Goal: Task Accomplishment & Management: Use online tool/utility

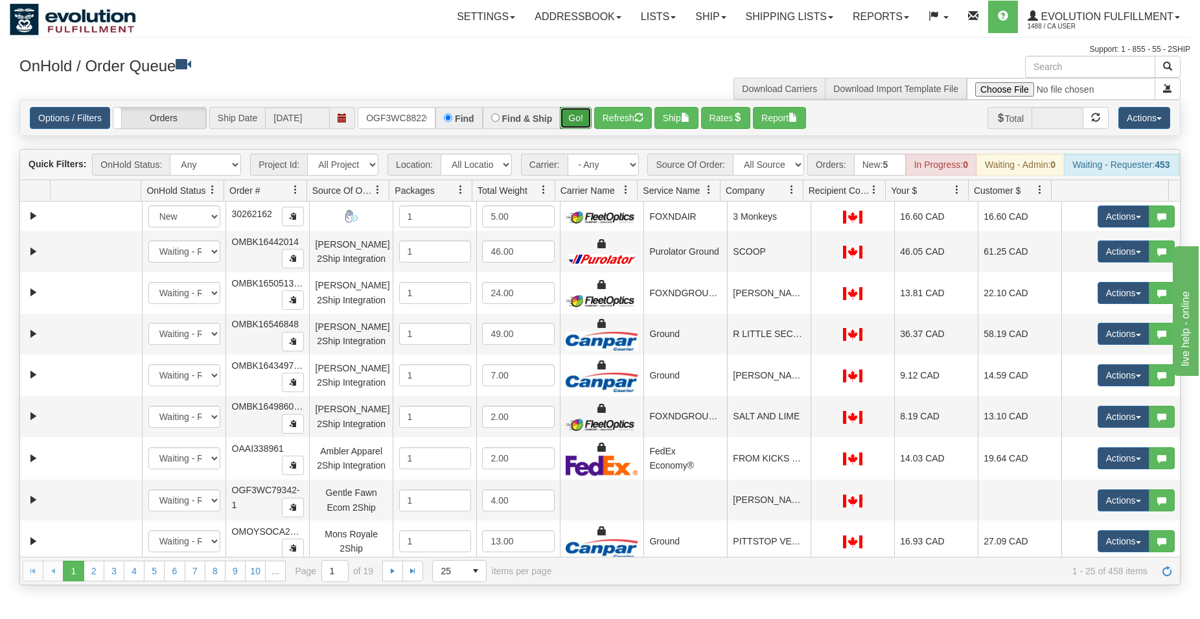
scroll to position [0, 12]
click at [576, 122] on button "Go!" at bounding box center [576, 118] width 32 height 22
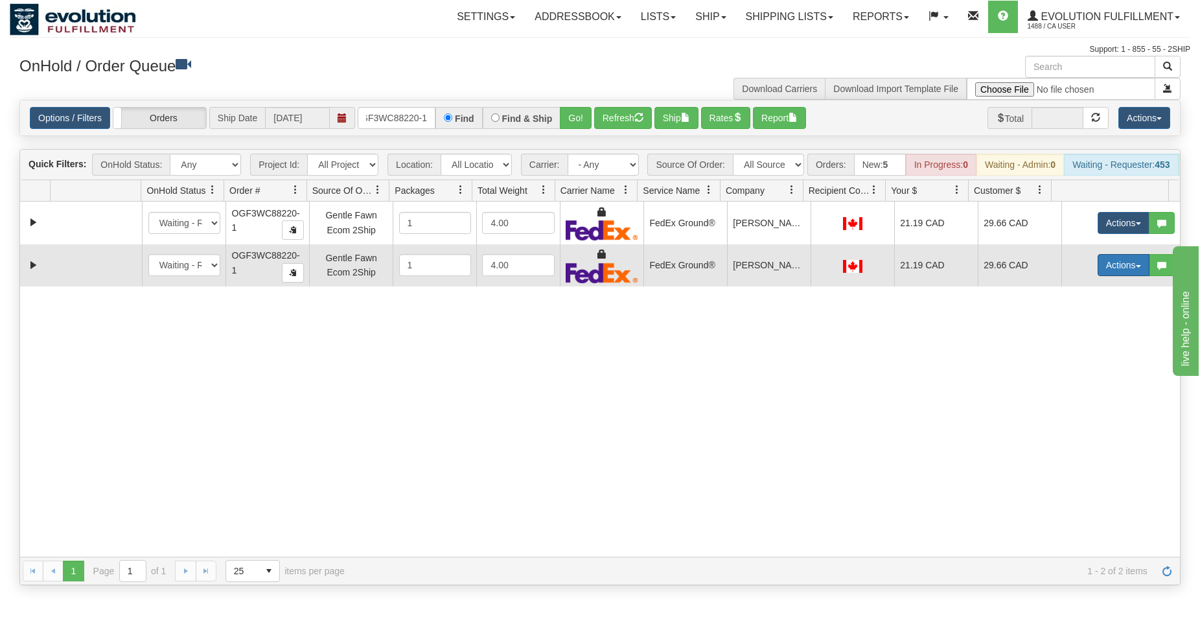
click at [1104, 276] on button "Actions" at bounding box center [1124, 265] width 52 height 22
click at [1068, 362] on span "Delete" at bounding box center [1075, 357] width 35 height 10
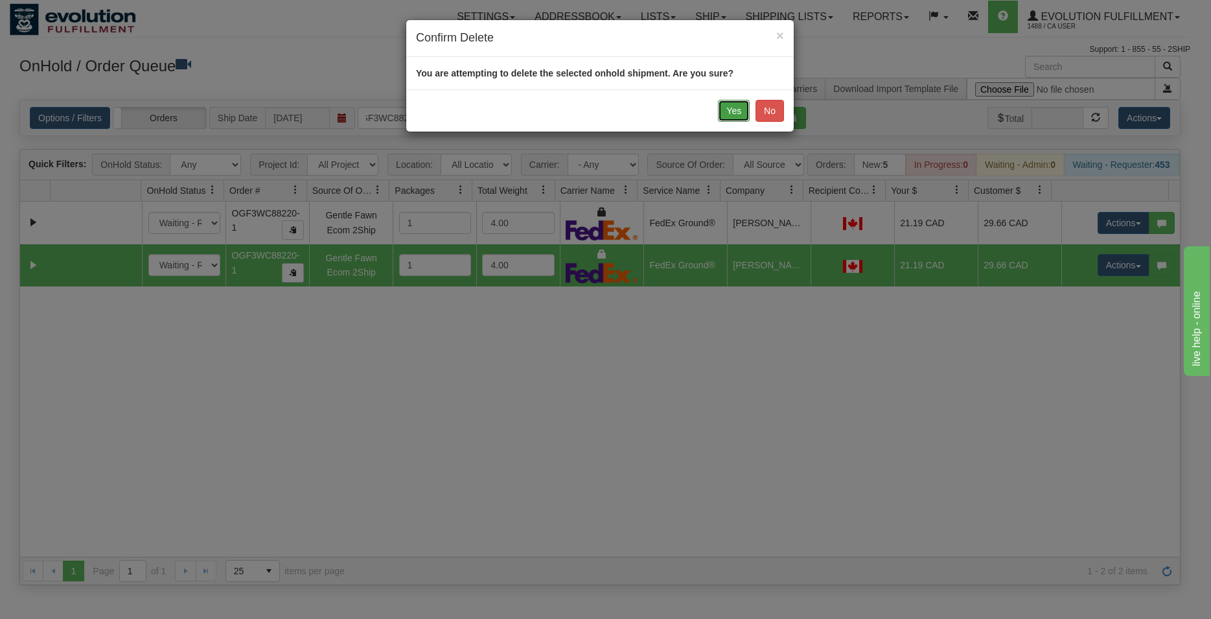
click at [726, 111] on button "Yes" at bounding box center [734, 111] width 32 height 22
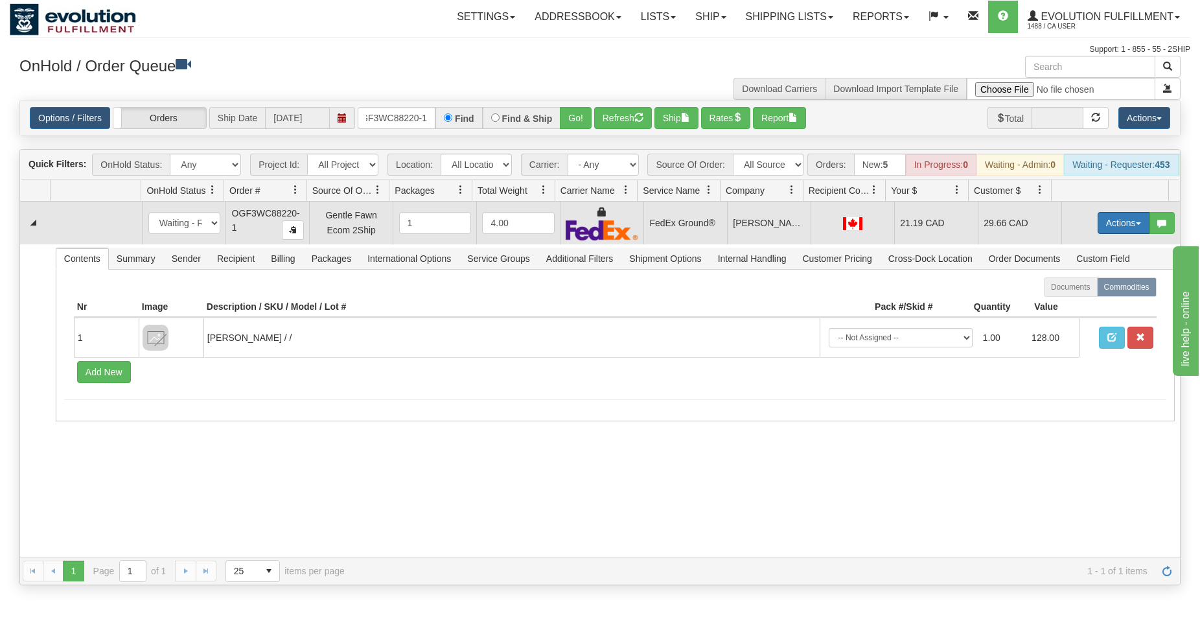
click at [1116, 227] on button "Actions" at bounding box center [1124, 223] width 52 height 22
click at [1070, 303] on span "Ship" at bounding box center [1071, 298] width 27 height 10
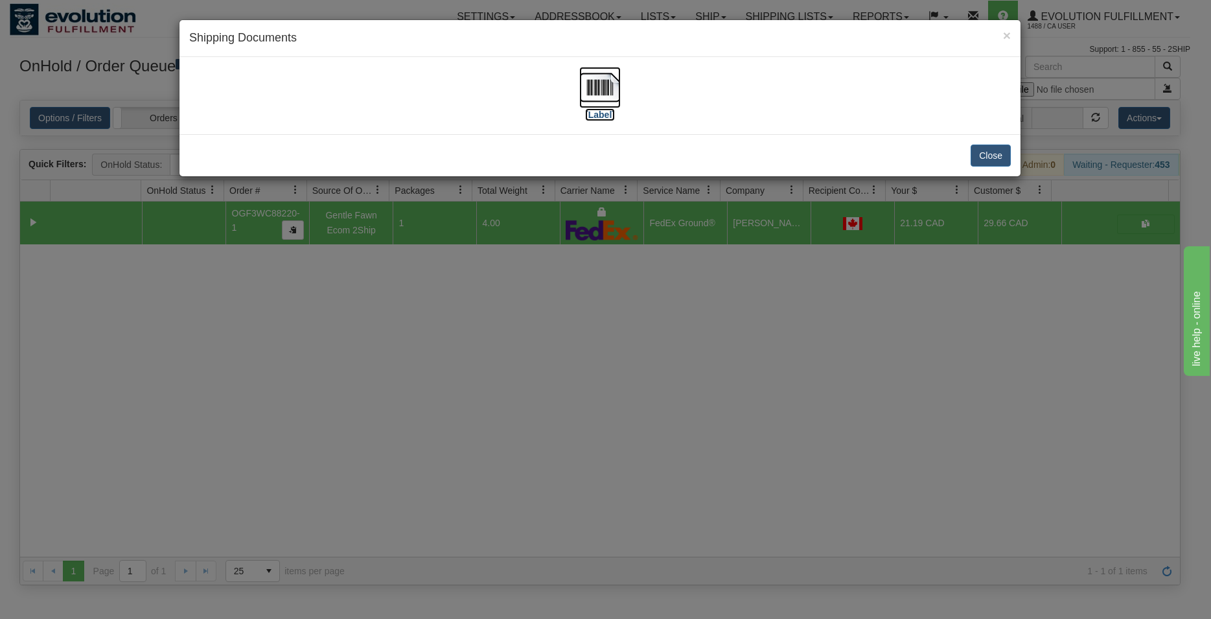
click at [613, 87] on img at bounding box center [599, 87] width 41 height 41
click at [979, 151] on button "Close" at bounding box center [991, 155] width 40 height 22
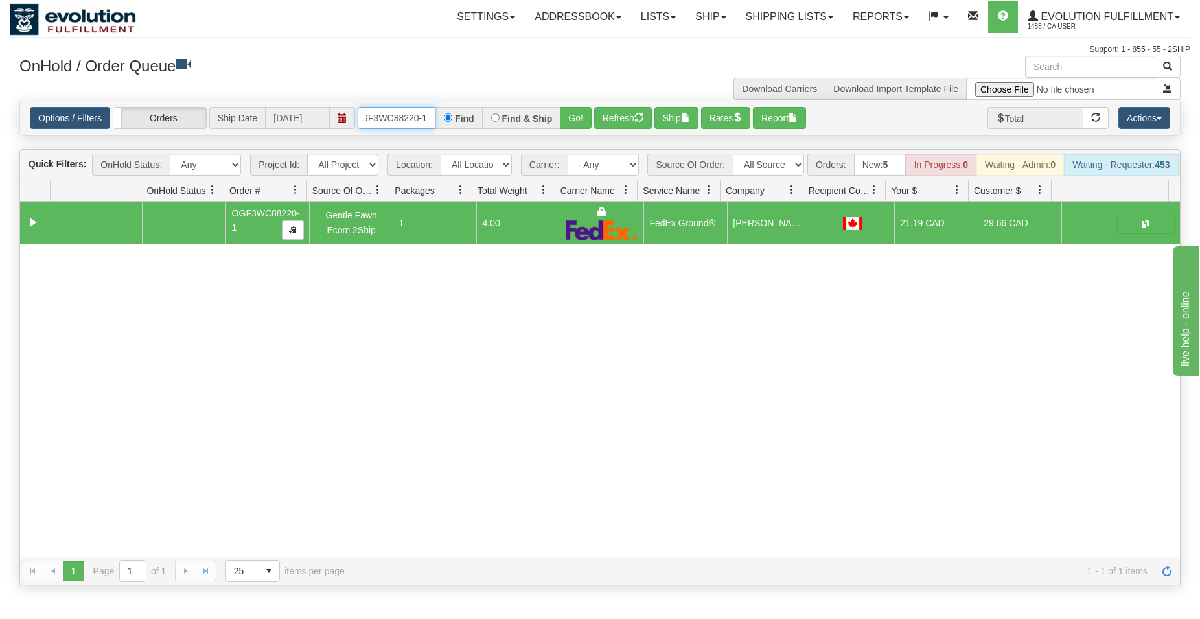
click at [400, 115] on input "OGF3WC88220-1" at bounding box center [397, 118] width 78 height 22
click at [558, 117] on div "Find & Ship" at bounding box center [522, 118] width 78 height 22
click at [565, 116] on button "Go!" at bounding box center [576, 118] width 32 height 22
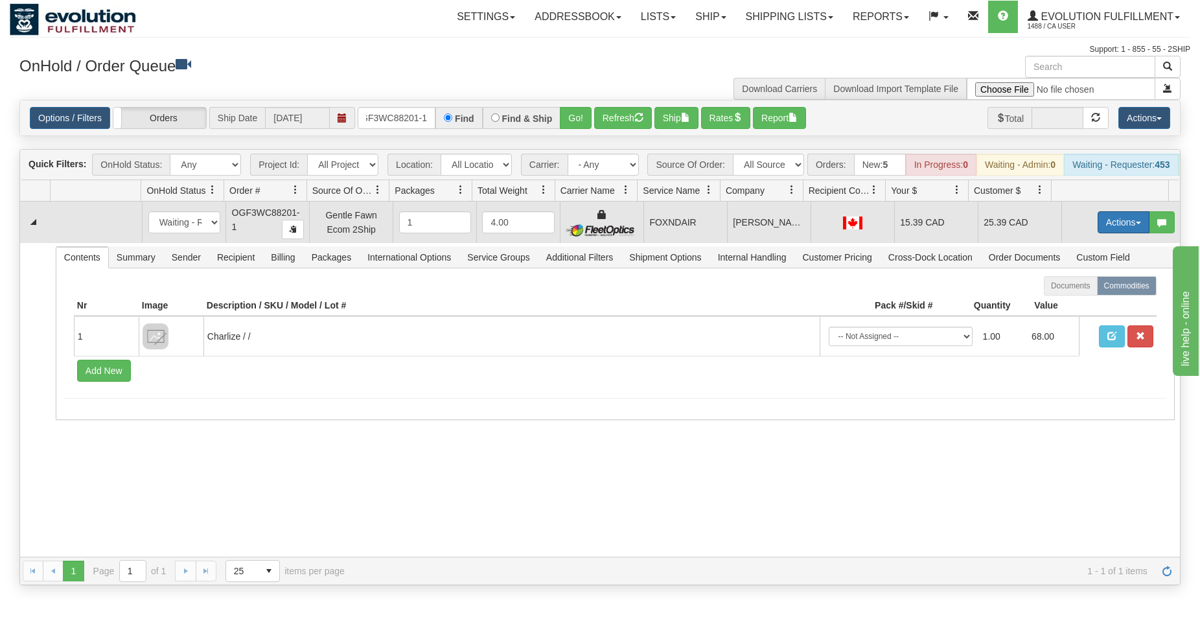
click at [1120, 233] on button "Actions" at bounding box center [1124, 222] width 52 height 22
click at [1065, 303] on span "Ship" at bounding box center [1071, 297] width 27 height 10
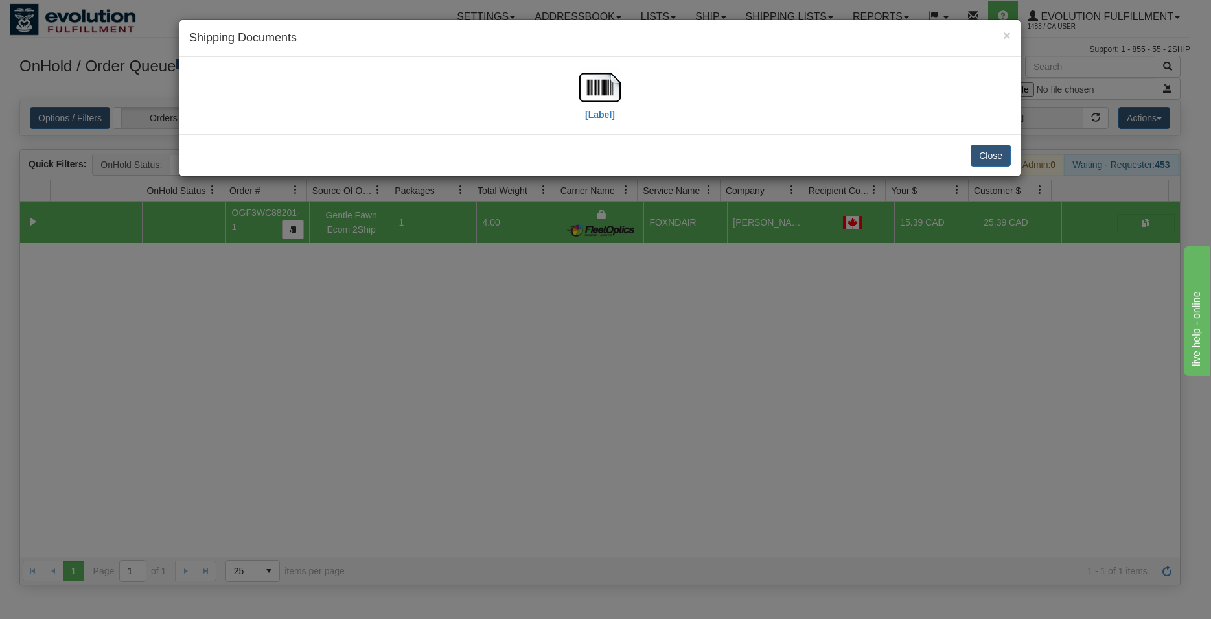
click at [621, 89] on div "[Label]" at bounding box center [600, 96] width 822 height 58
click at [614, 86] on img at bounding box center [599, 87] width 41 height 41
click at [996, 151] on button "Close" at bounding box center [991, 155] width 40 height 22
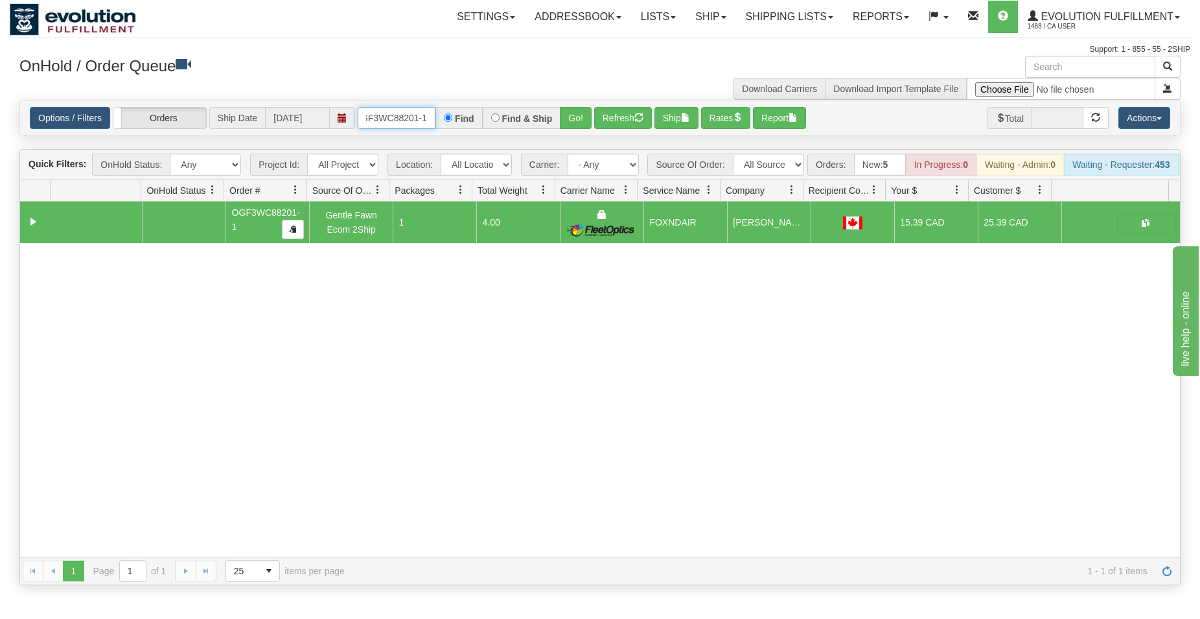
click at [403, 115] on input "OGF3WC88201-1" at bounding box center [397, 118] width 78 height 22
click at [589, 118] on button "Go!" at bounding box center [576, 118] width 32 height 22
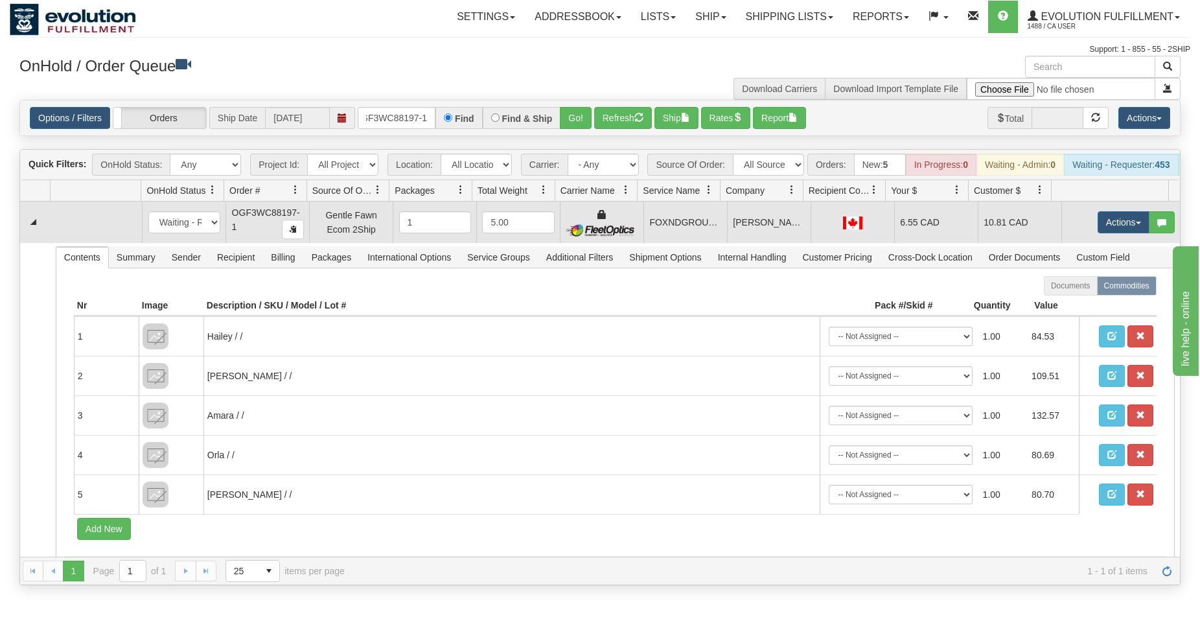
click at [1079, 238] on td "Actions Open Refresh Rates Rate All Services Ship Delete Edit Items" at bounding box center [1120, 222] width 119 height 41
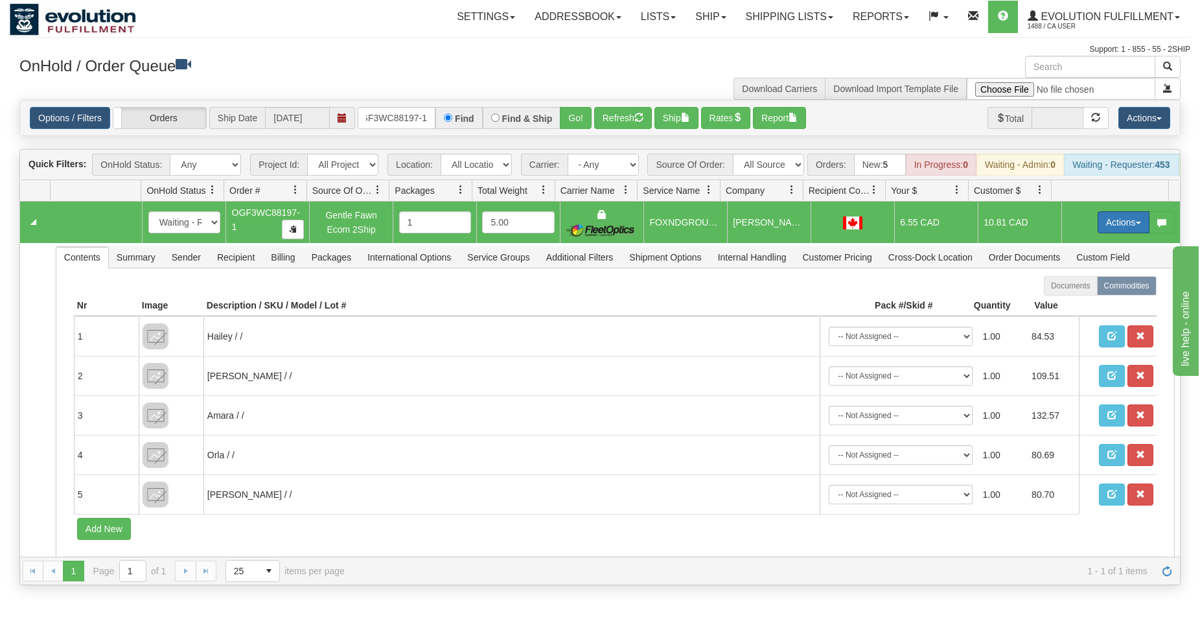
click at [1100, 233] on button "Actions" at bounding box center [1124, 222] width 52 height 22
click at [1058, 303] on span "Ship" at bounding box center [1071, 297] width 27 height 10
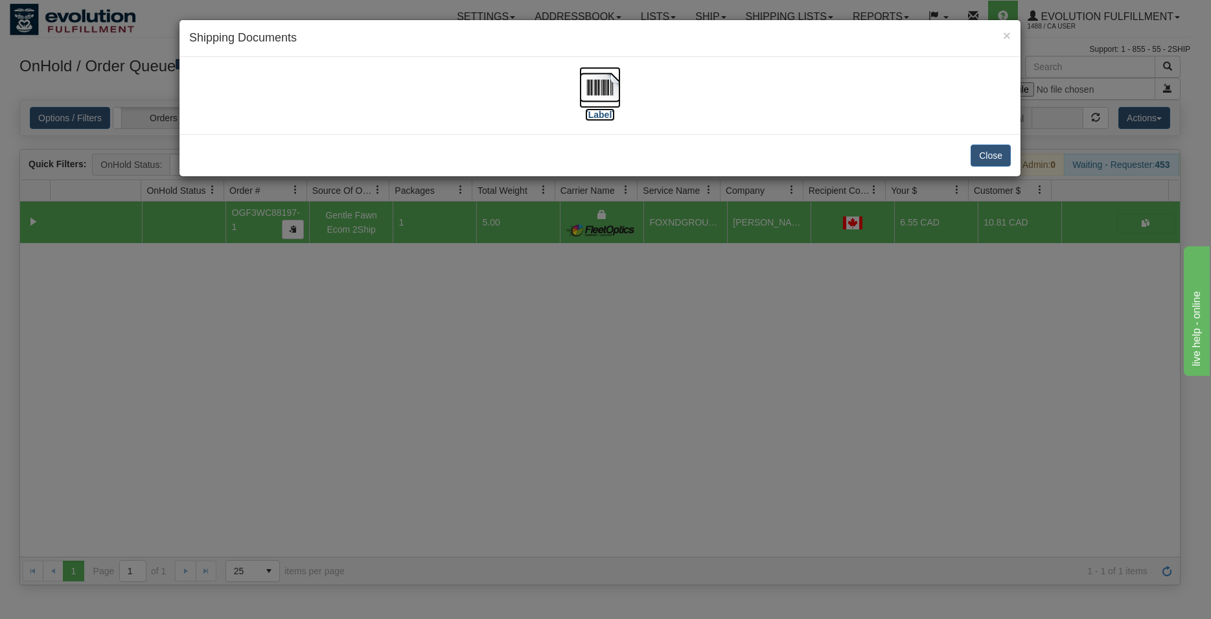
click at [595, 77] on img at bounding box center [599, 87] width 41 height 41
click at [983, 150] on button "Close" at bounding box center [991, 155] width 40 height 22
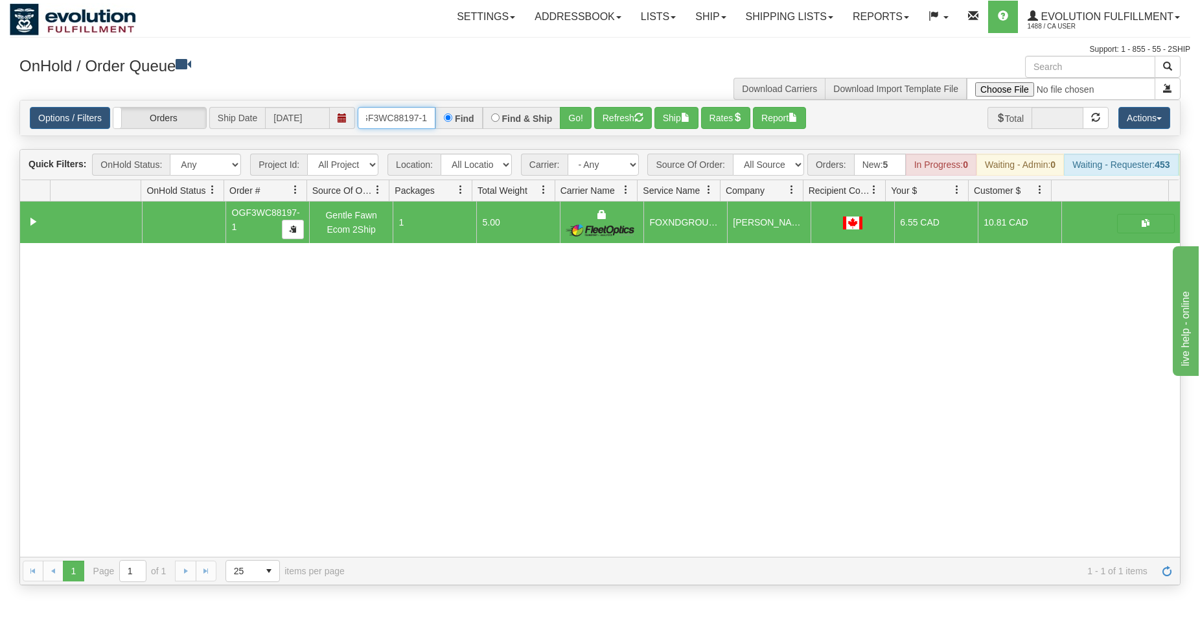
click at [415, 112] on input "OGF3WC88197-1" at bounding box center [397, 118] width 78 height 22
click at [564, 115] on button "Go!" at bounding box center [576, 118] width 32 height 22
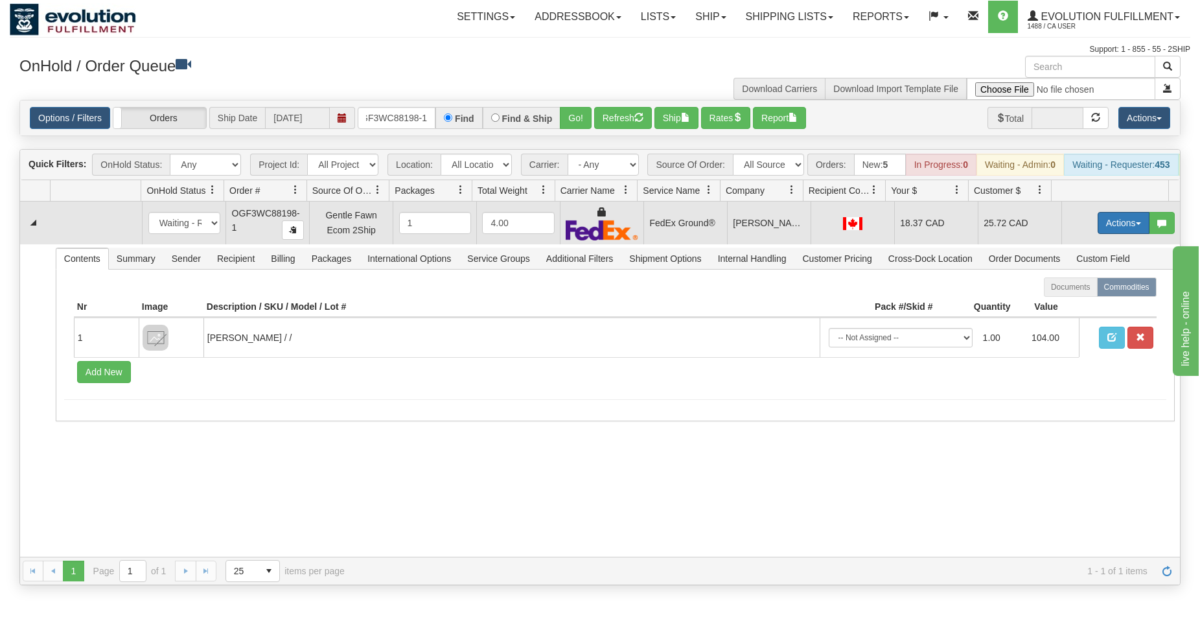
click at [1104, 234] on button "Actions" at bounding box center [1124, 223] width 52 height 22
click at [1062, 303] on span "Ship" at bounding box center [1071, 298] width 27 height 10
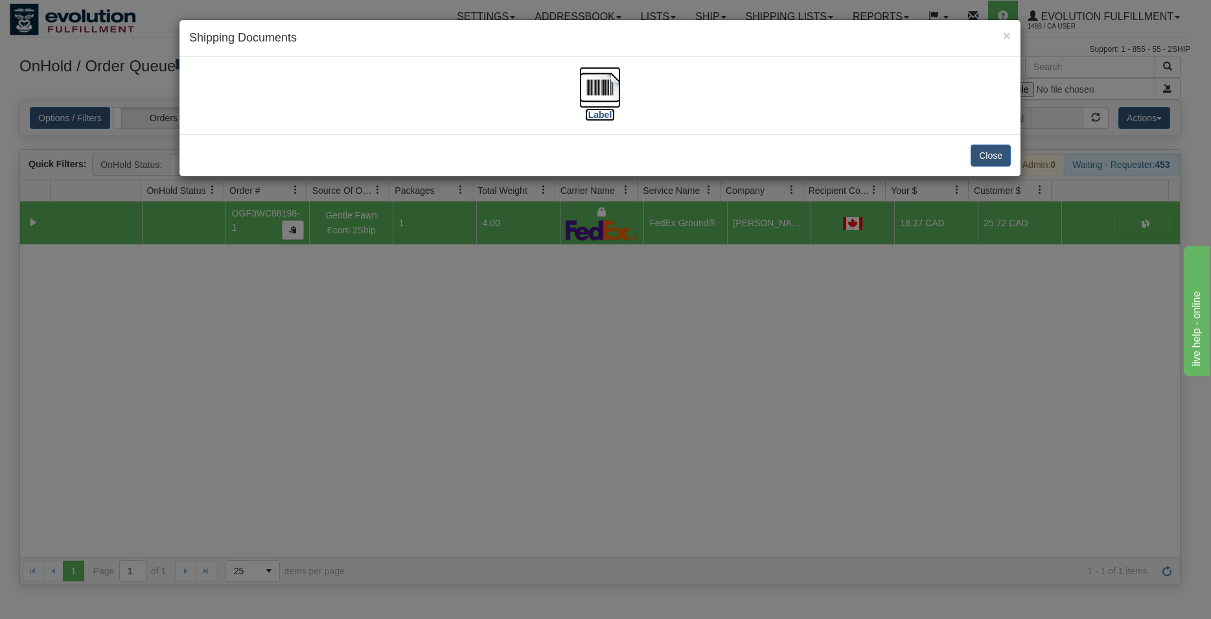
click at [593, 91] on img at bounding box center [599, 87] width 41 height 41
click at [998, 158] on button "Close" at bounding box center [991, 155] width 40 height 22
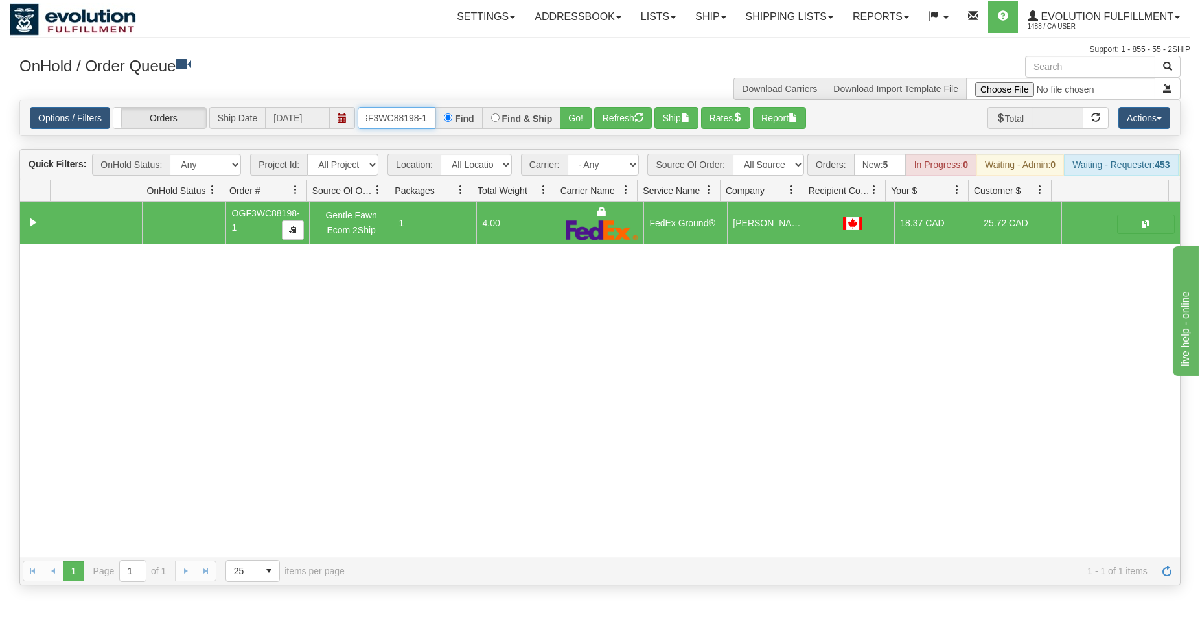
click at [390, 117] on input "OGF3WC88198-1" at bounding box center [397, 118] width 78 height 22
click at [391, 117] on input "OGF3WC88198-1" at bounding box center [397, 118] width 78 height 22
click at [591, 117] on button "Go!" at bounding box center [576, 118] width 32 height 22
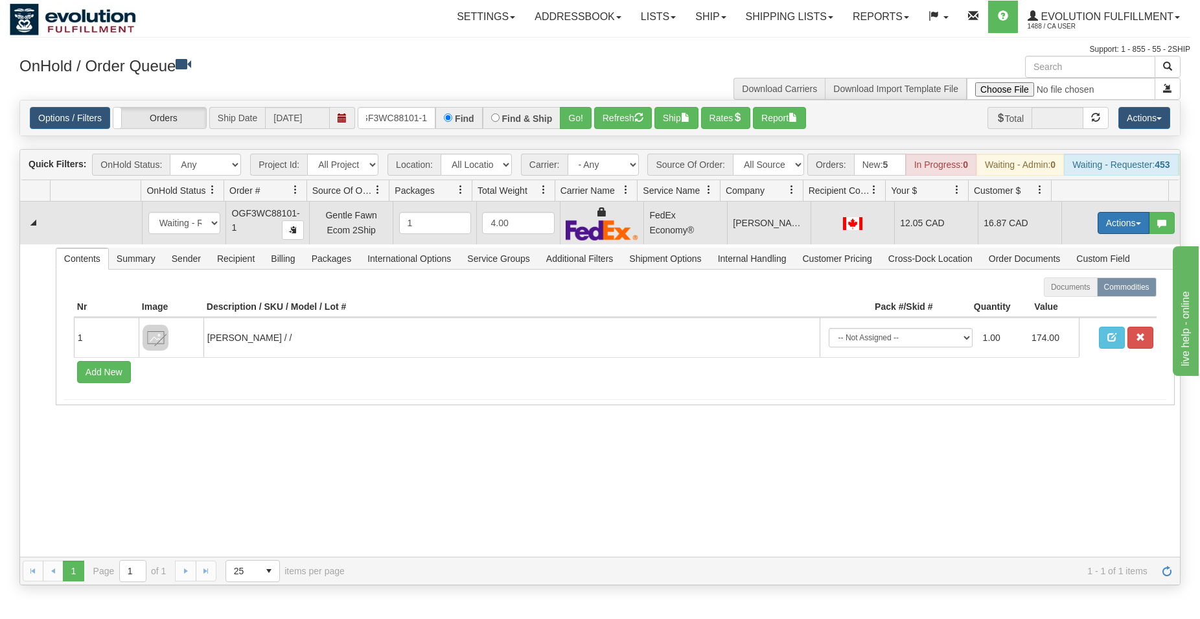
click at [1123, 232] on button "Actions" at bounding box center [1124, 223] width 52 height 22
click at [1062, 303] on span "Ship" at bounding box center [1071, 298] width 27 height 10
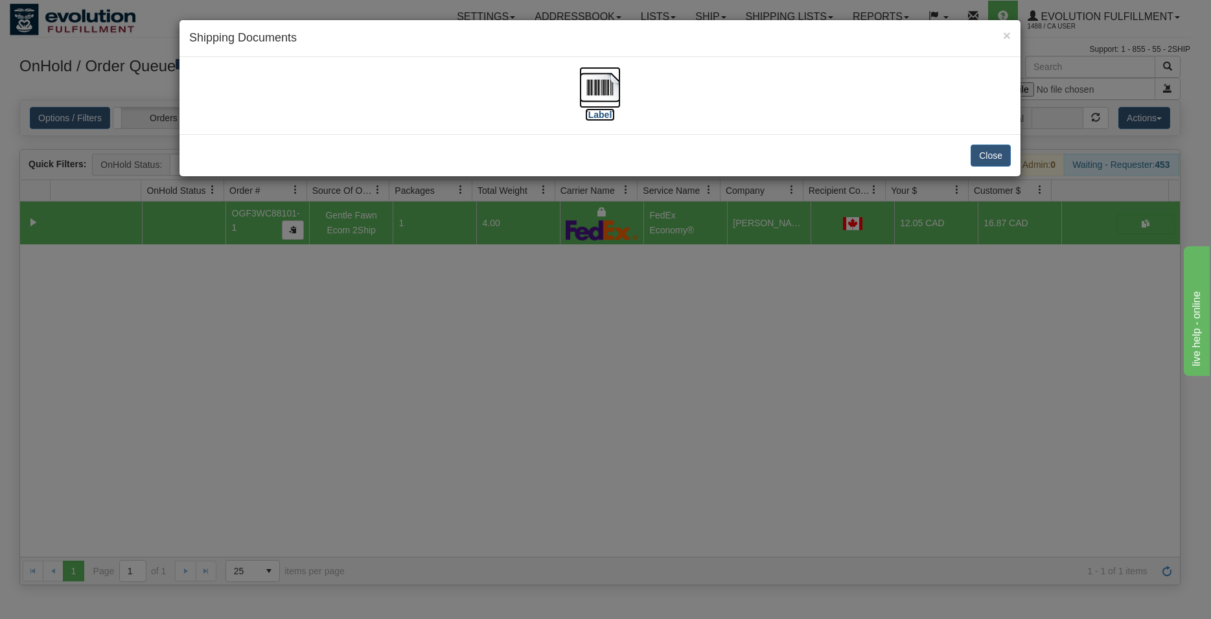
click at [605, 85] on img at bounding box center [599, 87] width 41 height 41
click at [982, 150] on button "Close" at bounding box center [991, 155] width 40 height 22
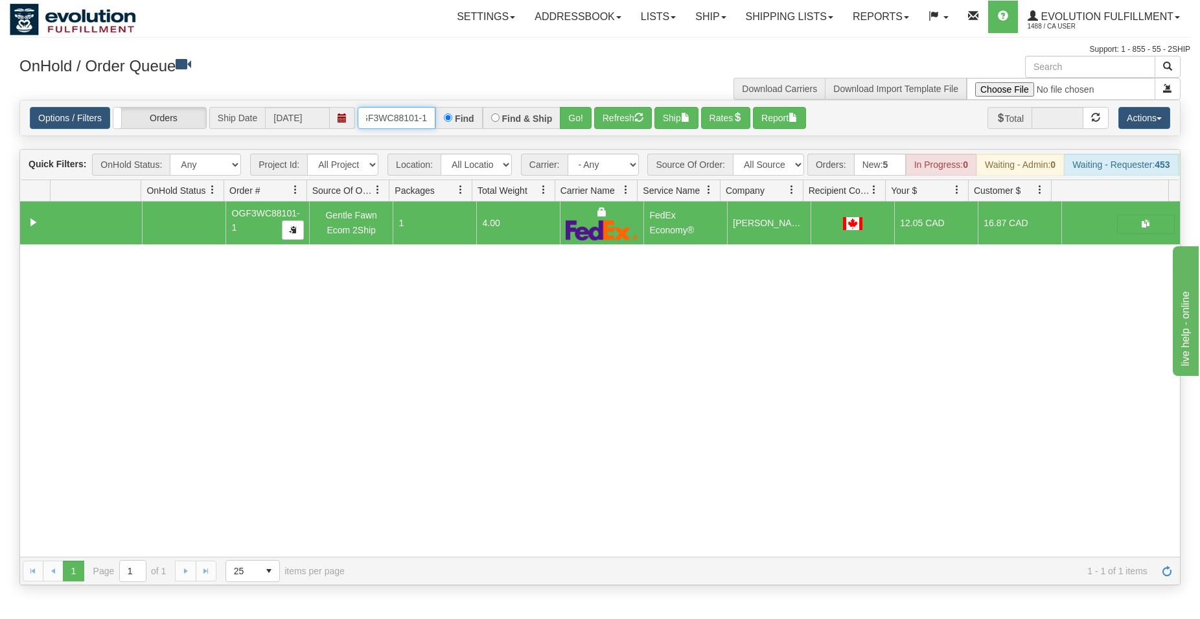
click at [380, 124] on input "OGF3WC88101-1" at bounding box center [397, 118] width 78 height 22
click at [578, 117] on button "Go!" at bounding box center [576, 118] width 32 height 22
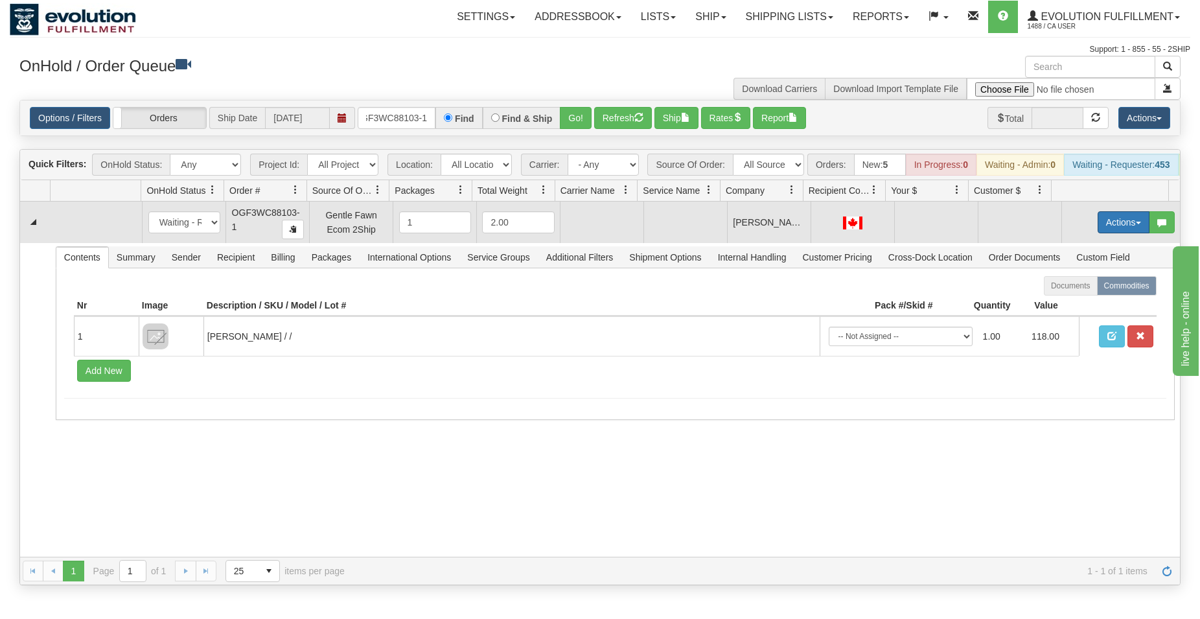
click at [1099, 231] on button "Actions" at bounding box center [1124, 222] width 52 height 22
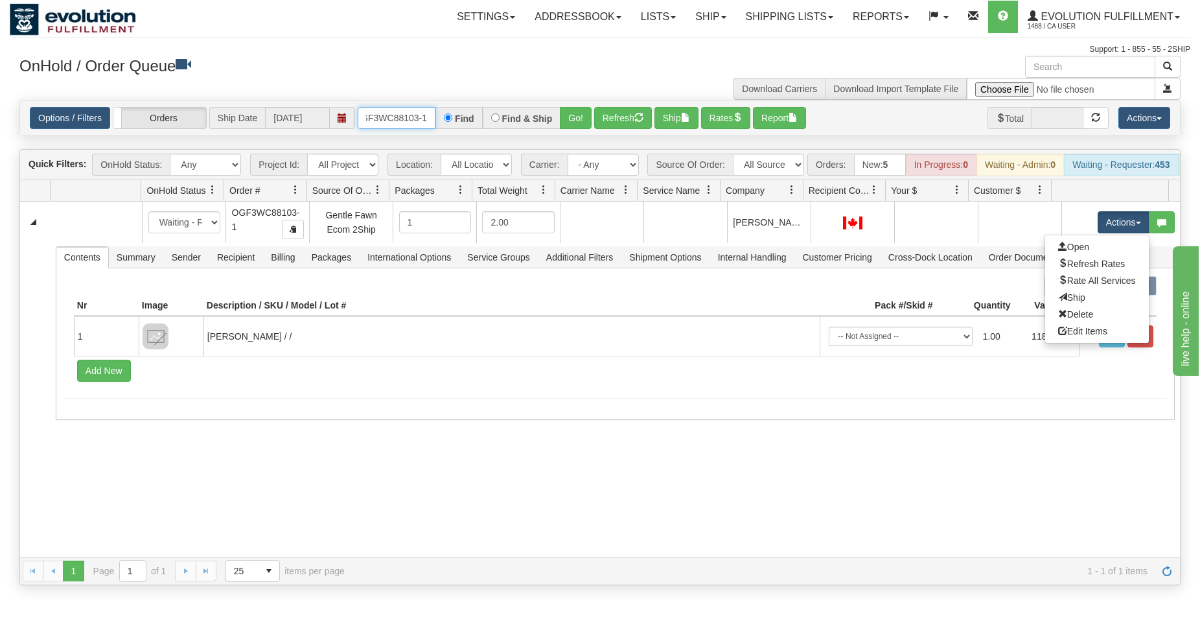
click at [397, 120] on input "OGF3WC88103-1" at bounding box center [397, 118] width 78 height 22
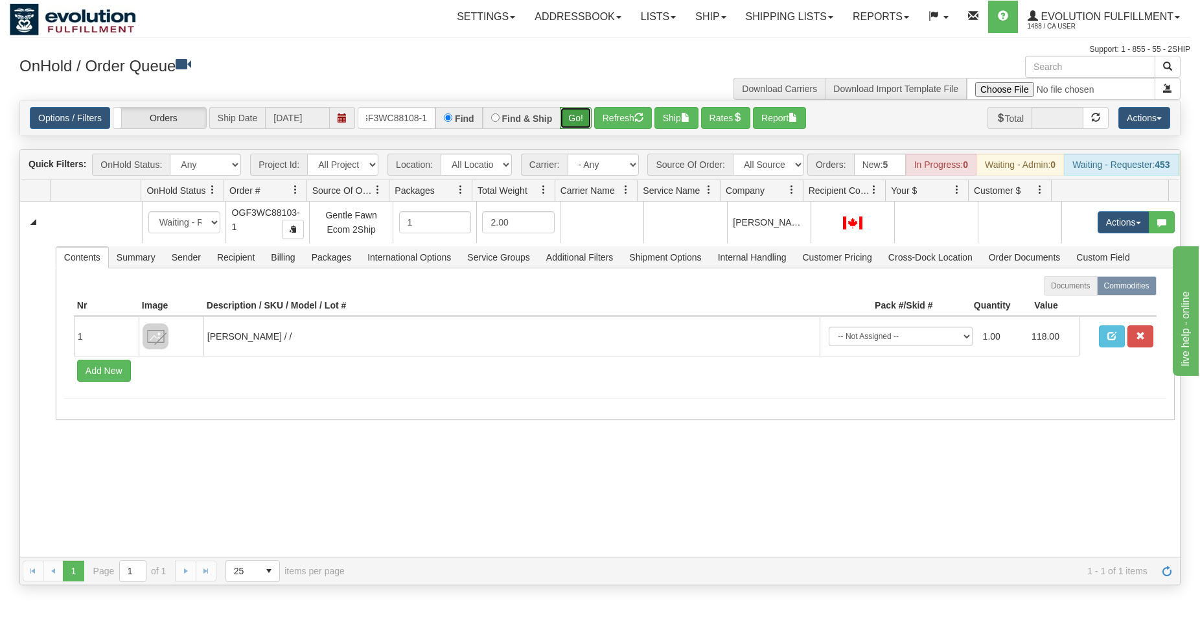
click at [581, 111] on button "Go!" at bounding box center [576, 118] width 32 height 22
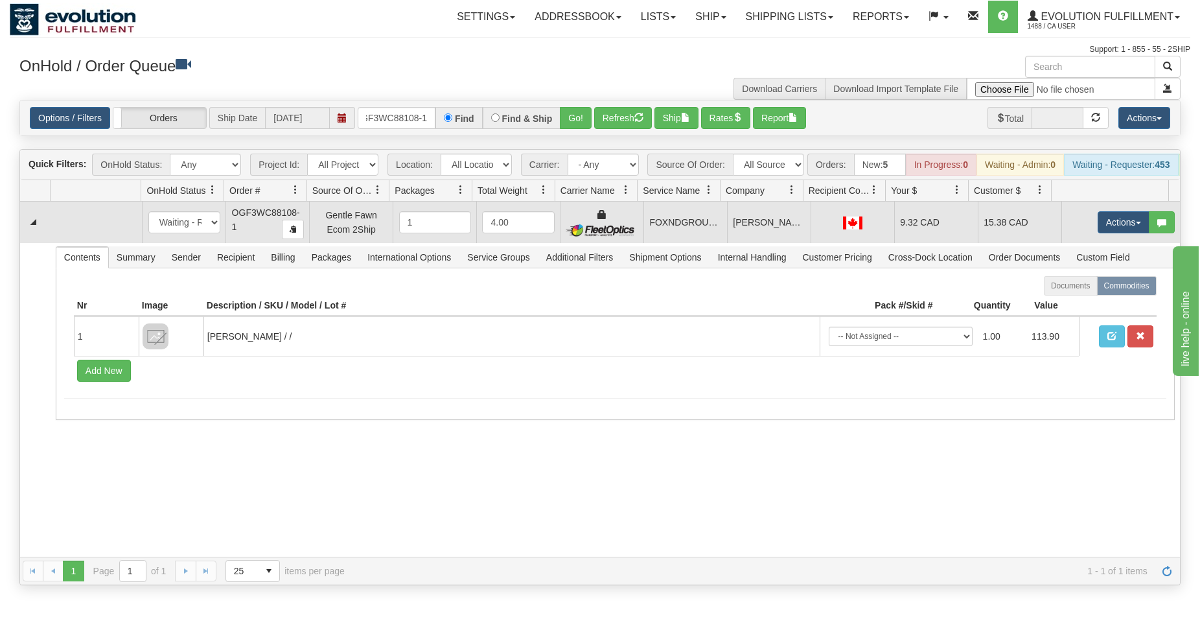
click at [1118, 221] on td "Actions Open Refresh Rates Rate All Services Ship Delete Edit Items" at bounding box center [1120, 222] width 119 height 41
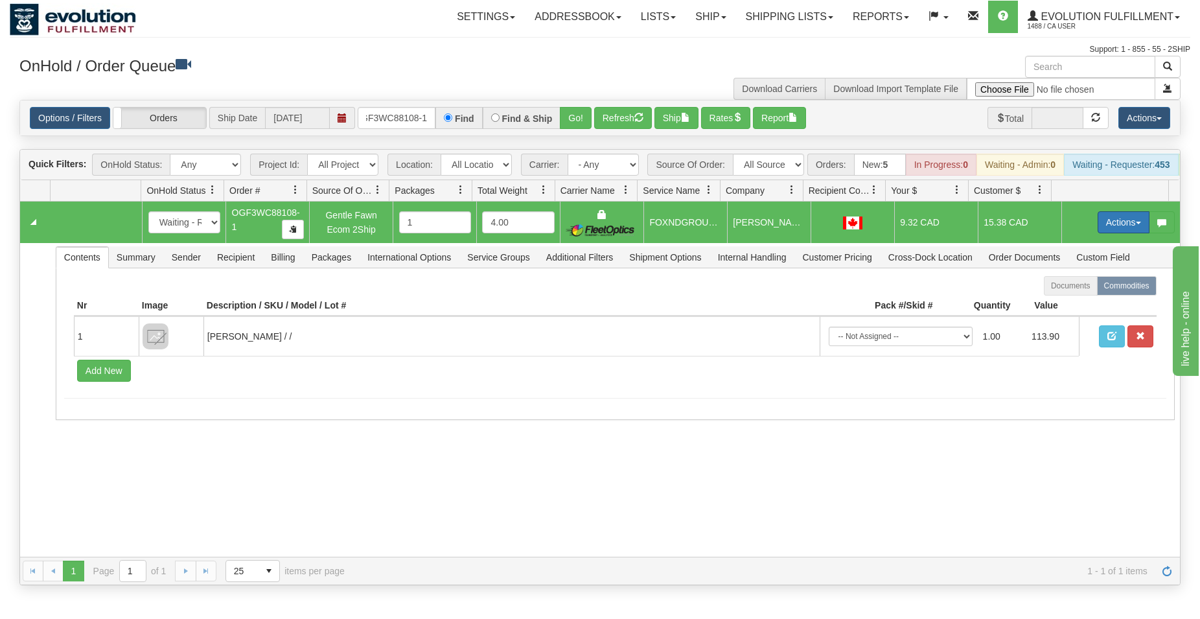
click at [1118, 225] on button "Actions" at bounding box center [1124, 222] width 52 height 22
click at [1062, 303] on span "Ship" at bounding box center [1071, 297] width 27 height 10
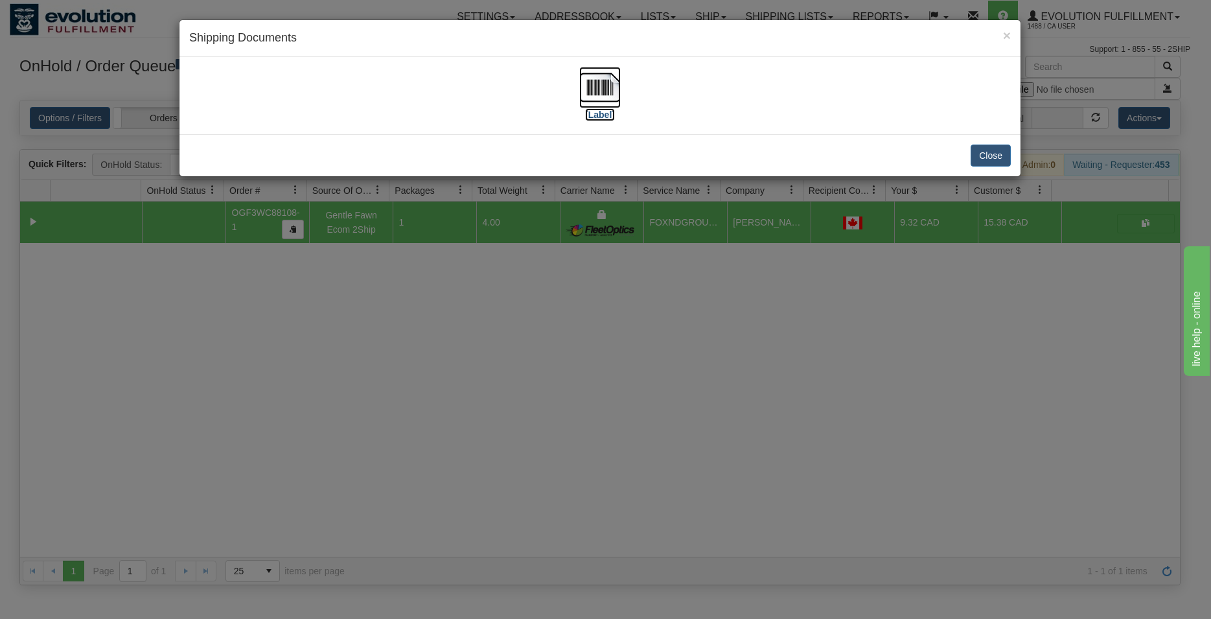
click at [608, 87] on img at bounding box center [599, 87] width 41 height 41
click at [986, 163] on button "Close" at bounding box center [991, 155] width 40 height 22
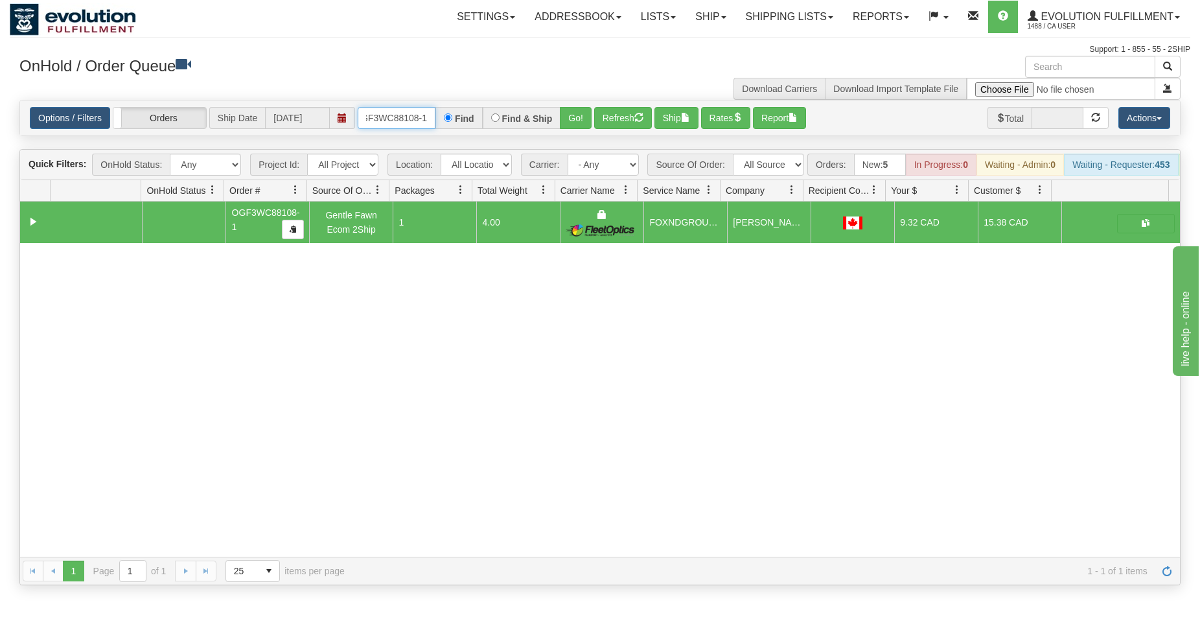
click at [404, 121] on input "OGF3WC88108-1" at bounding box center [397, 118] width 78 height 22
click at [580, 121] on button "Go!" at bounding box center [576, 118] width 32 height 22
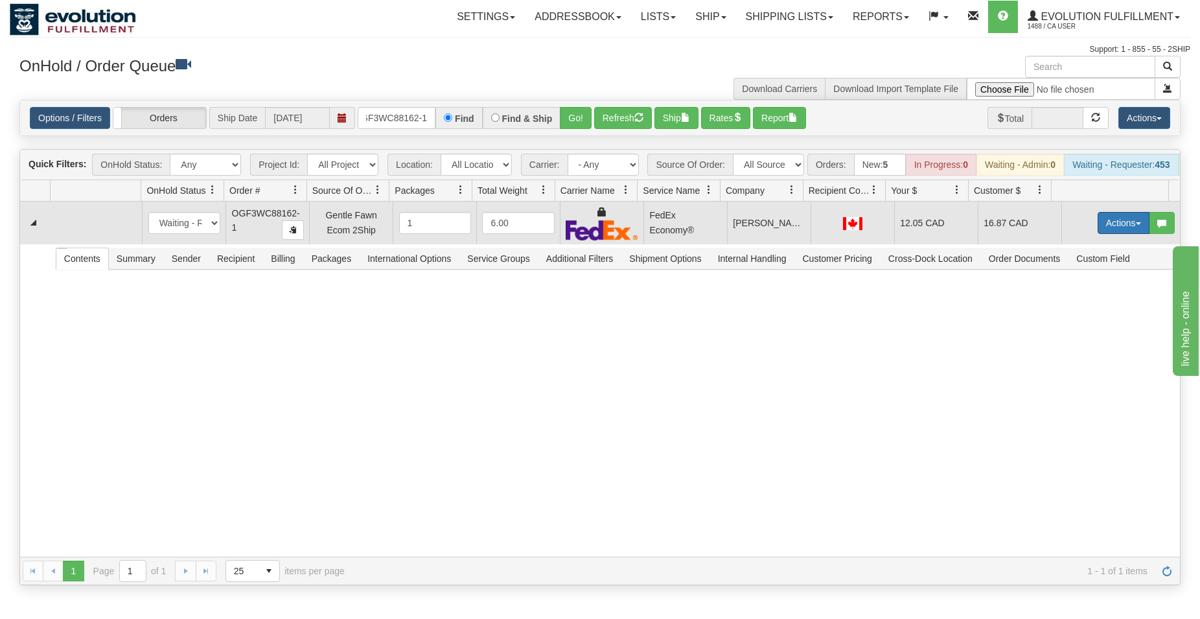
click at [1105, 233] on button "Actions" at bounding box center [1124, 223] width 52 height 22
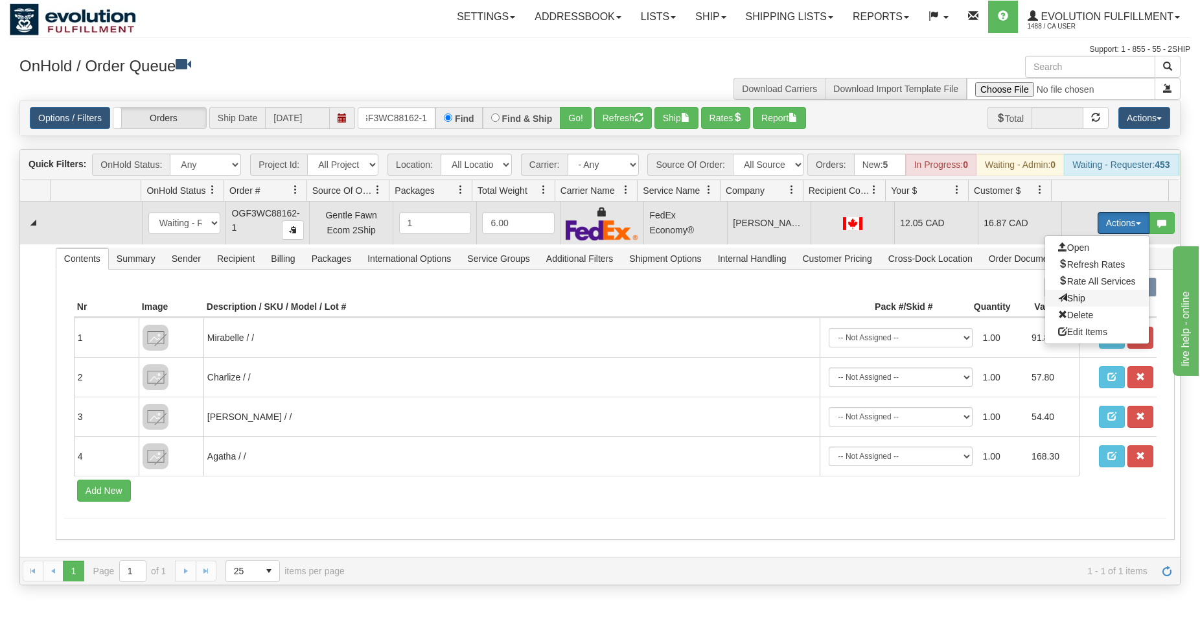
click at [1061, 303] on span "Ship" at bounding box center [1071, 298] width 27 height 10
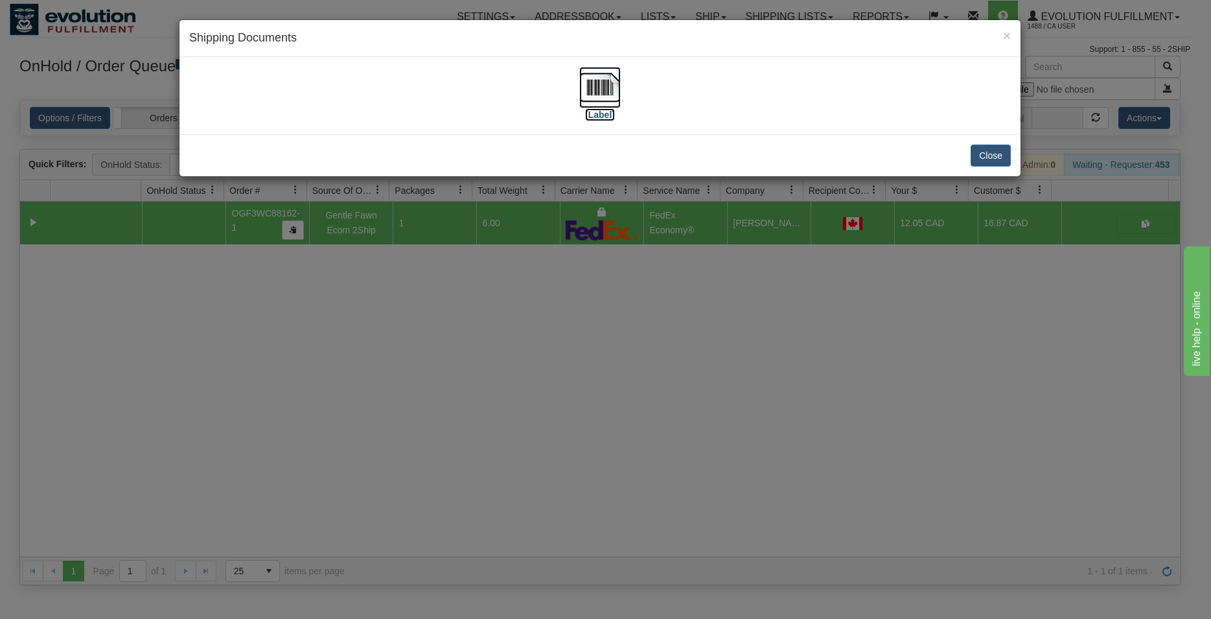
click at [597, 98] on img at bounding box center [599, 87] width 41 height 41
click at [984, 149] on button "Close" at bounding box center [991, 155] width 40 height 22
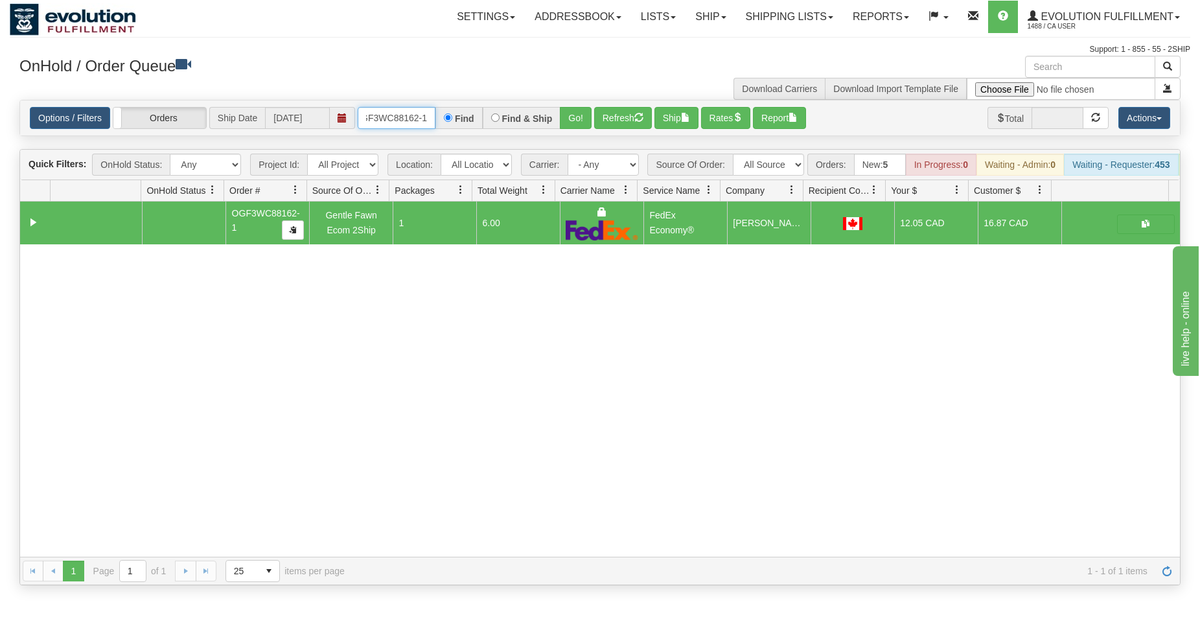
click at [411, 118] on input "OGF3WC88162-1" at bounding box center [397, 118] width 78 height 22
click at [575, 113] on button "Go!" at bounding box center [576, 118] width 32 height 22
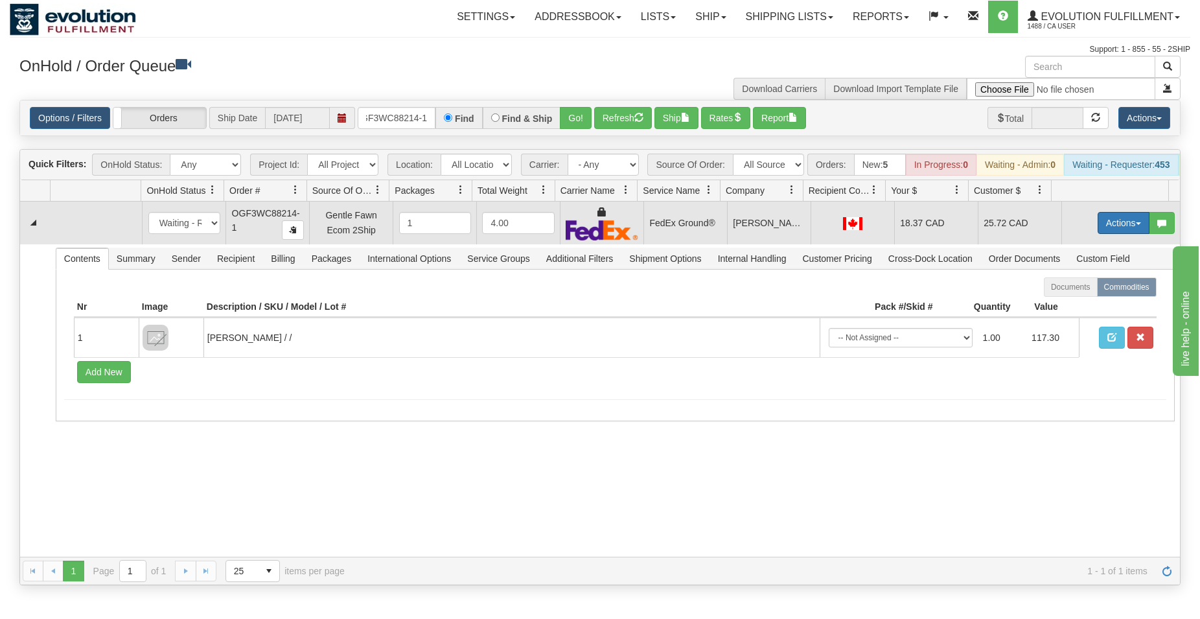
click at [1107, 231] on button "Actions" at bounding box center [1124, 223] width 52 height 22
click at [1064, 303] on span "Ship" at bounding box center [1071, 298] width 27 height 10
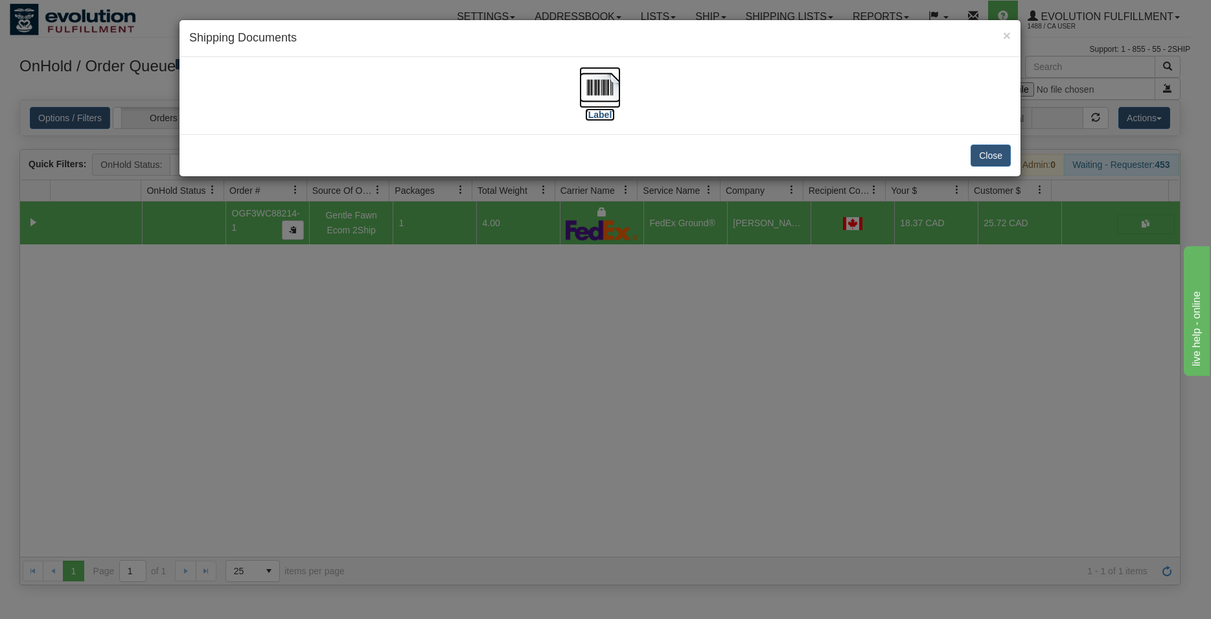
click at [590, 84] on img at bounding box center [599, 87] width 41 height 41
click at [996, 148] on button "Close" at bounding box center [991, 155] width 40 height 22
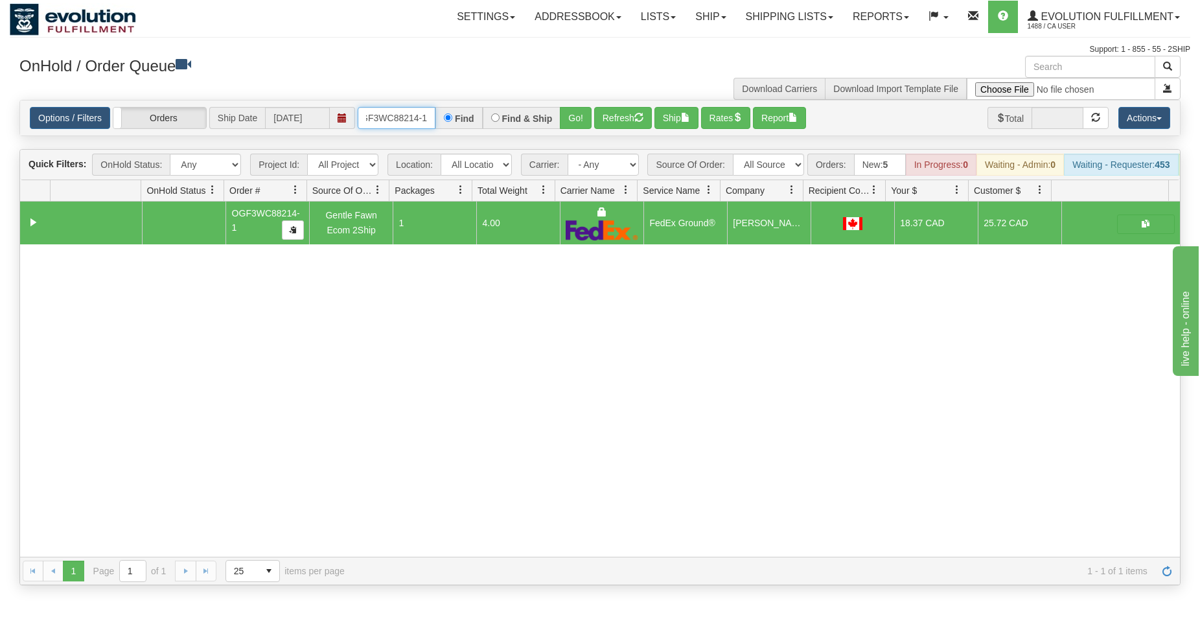
click at [391, 121] on input "OGF3WC88214-1" at bounding box center [397, 118] width 78 height 22
click at [576, 117] on button "Go!" at bounding box center [576, 118] width 32 height 22
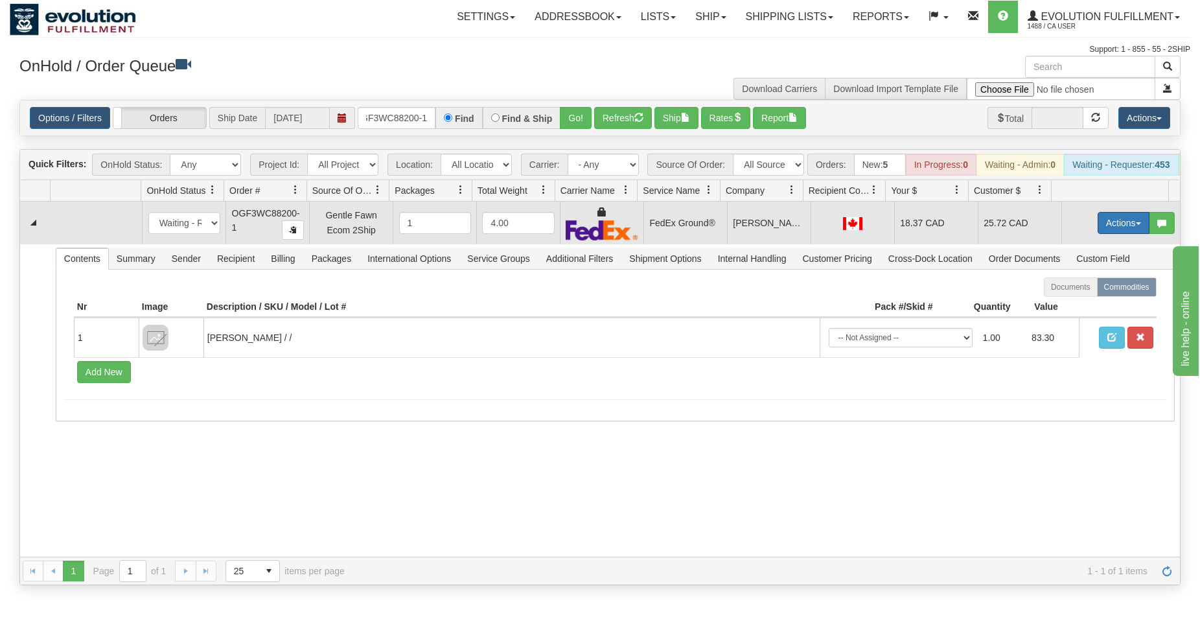
click at [1098, 234] on button "Actions" at bounding box center [1124, 223] width 52 height 22
click at [1058, 303] on span "Ship" at bounding box center [1071, 298] width 27 height 10
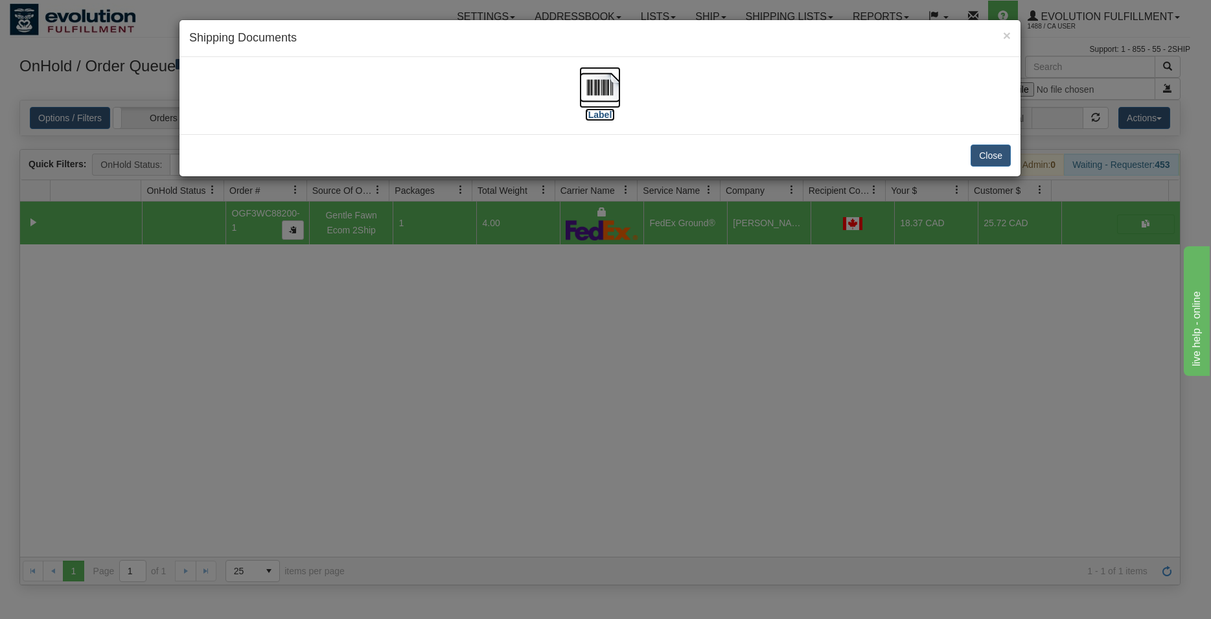
click at [592, 93] on img at bounding box center [599, 87] width 41 height 41
click at [989, 154] on button "Close" at bounding box center [991, 155] width 40 height 22
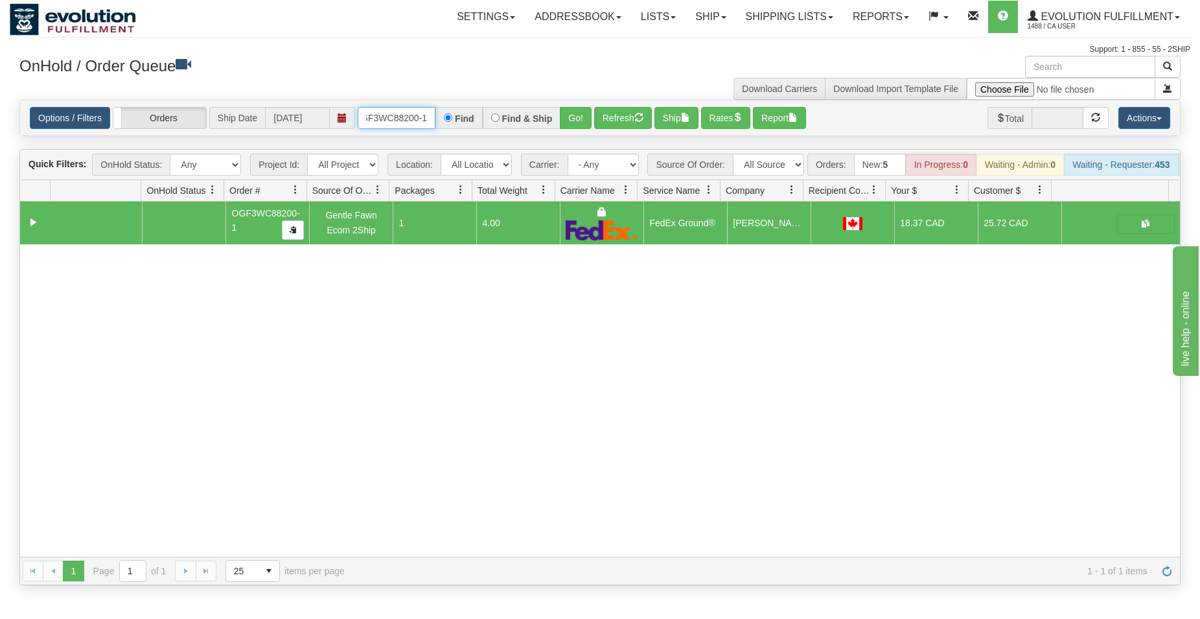
click at [400, 113] on input "OGF3WC88200-1" at bounding box center [397, 118] width 78 height 22
type input "OGF3WC88215-1"
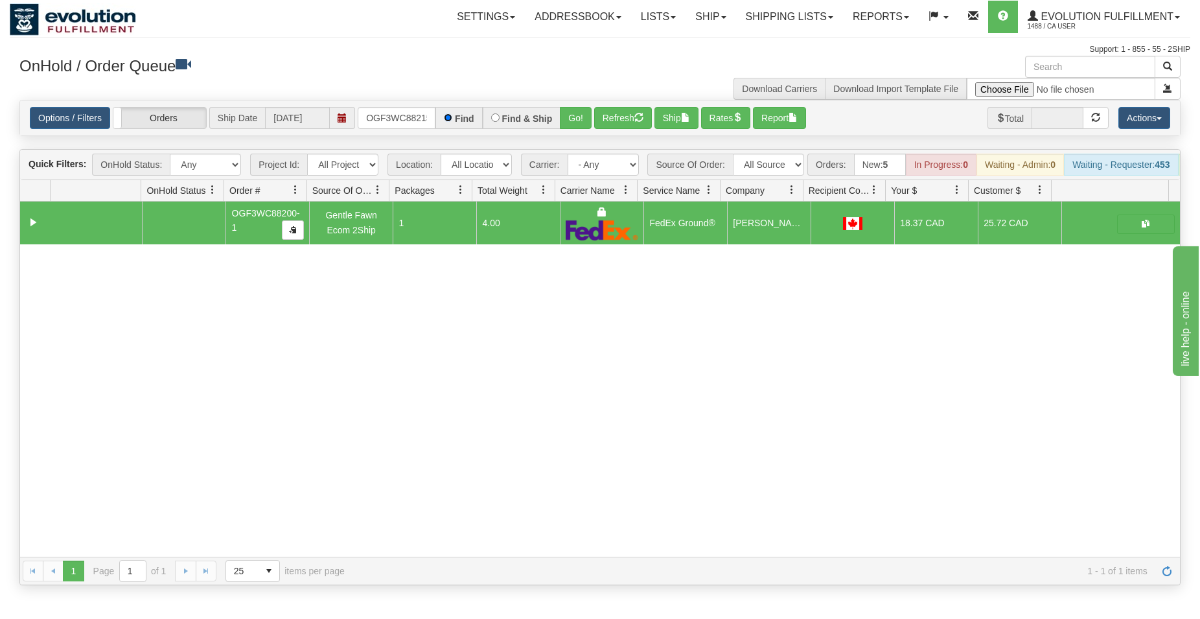
scroll to position [0, 12]
click at [559, 115] on div "Find & Ship" at bounding box center [522, 118] width 78 height 22
click at [566, 115] on button "Go!" at bounding box center [576, 118] width 32 height 22
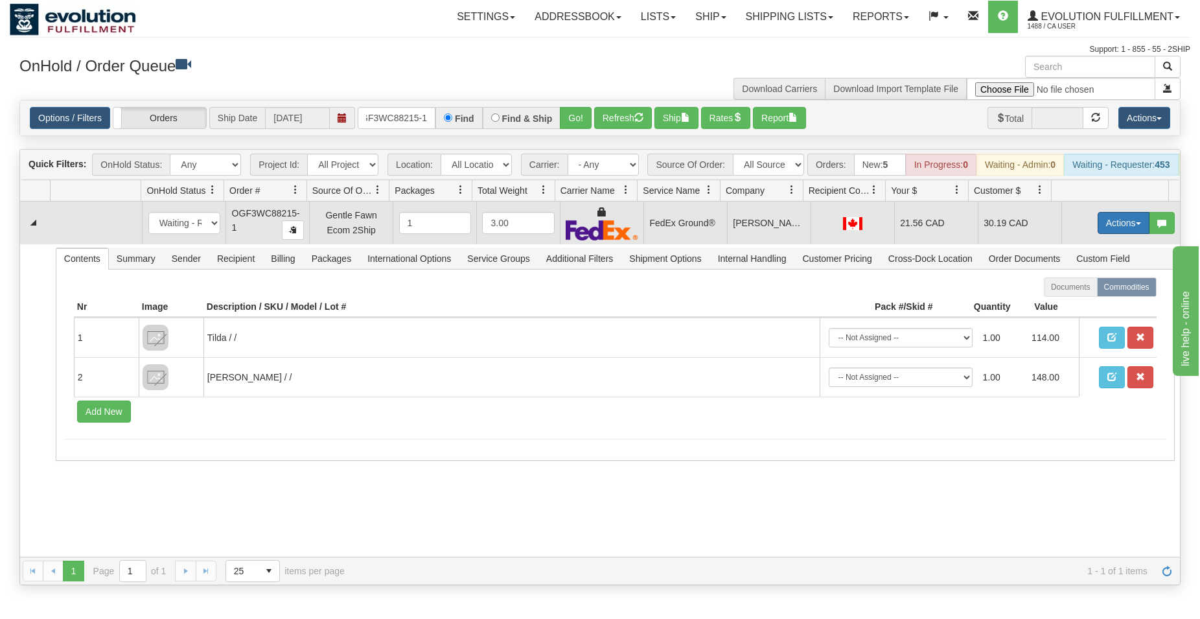
click at [1113, 229] on button "Actions" at bounding box center [1124, 223] width 52 height 22
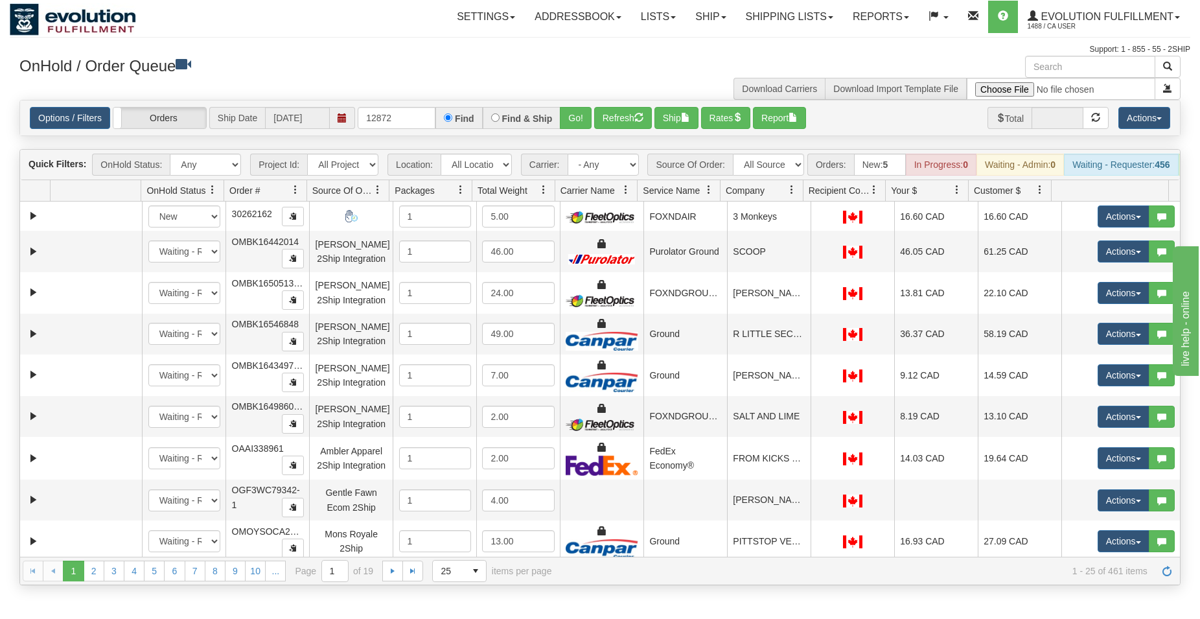
type input "12872"
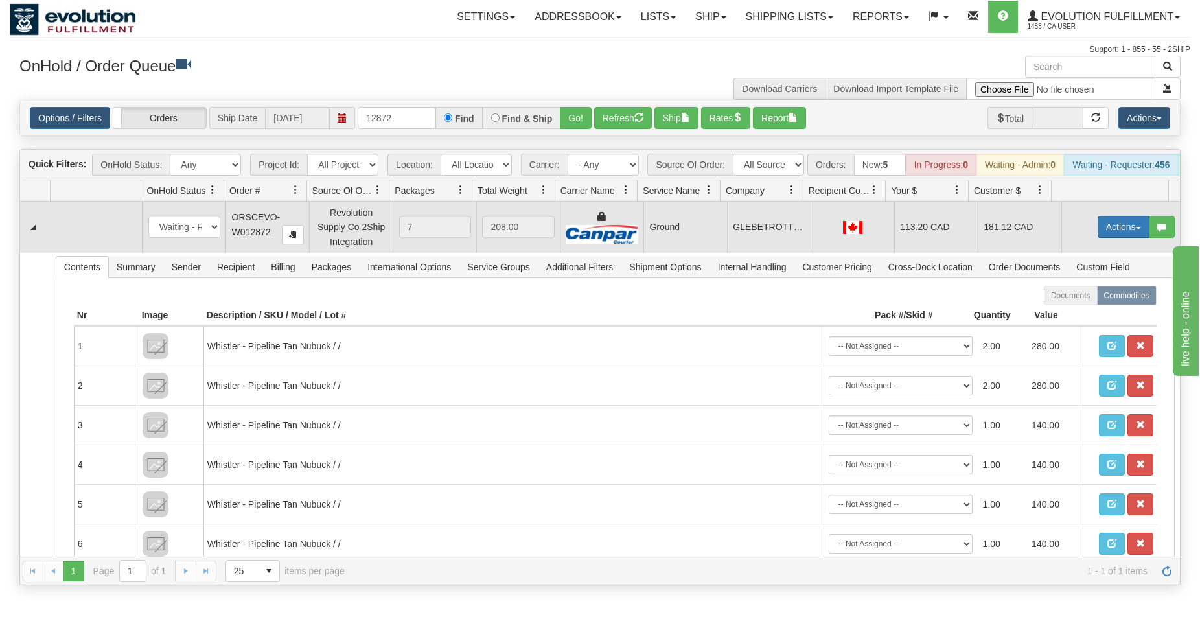
click at [1111, 235] on button "Actions" at bounding box center [1124, 227] width 52 height 22
click at [1060, 307] on span "Ship" at bounding box center [1071, 302] width 27 height 10
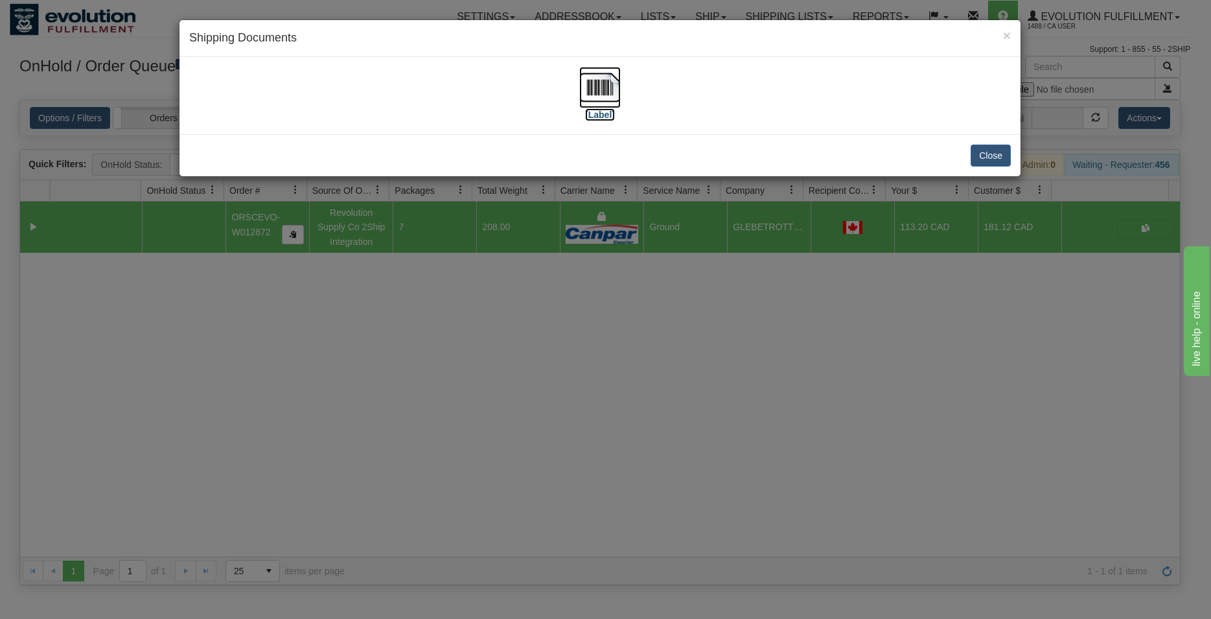
click at [608, 82] on img at bounding box center [599, 87] width 41 height 41
